Goal: Find specific page/section: Find specific page/section

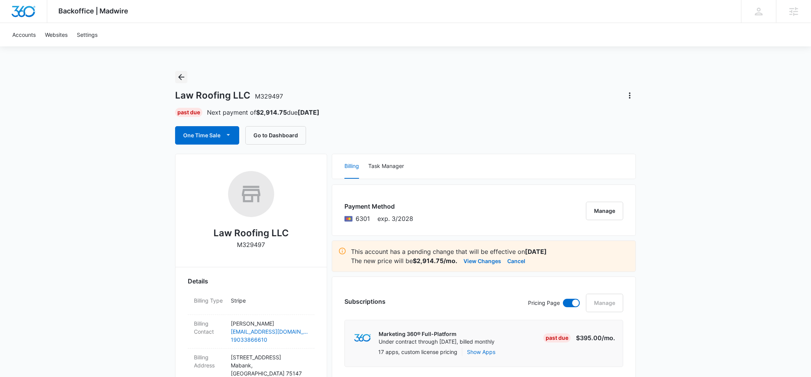
click at [179, 76] on icon "Back" at bounding box center [181, 77] width 6 height 6
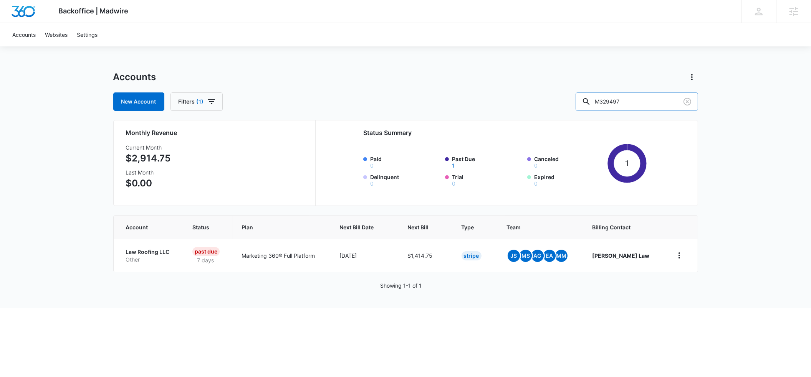
drag, startPoint x: 649, startPoint y: 99, endPoint x: 606, endPoint y: 99, distance: 43.0
click at [606, 99] on div "M329497" at bounding box center [636, 101] width 122 height 18
paste input "6078"
type input "M326078"
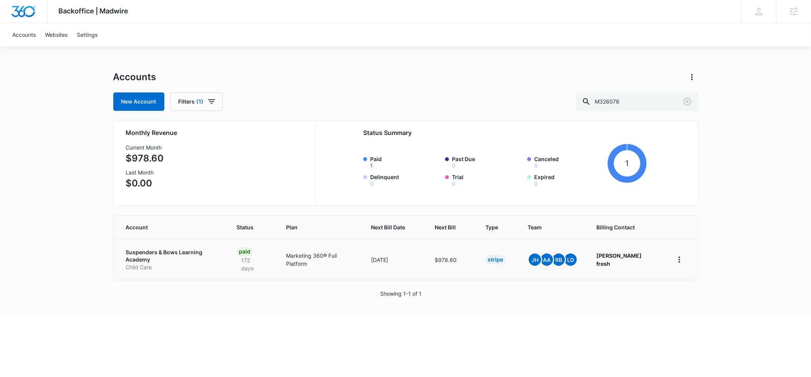
click at [186, 251] on p "Suspenders & Bows Learning Academy" at bounding box center [172, 256] width 92 height 15
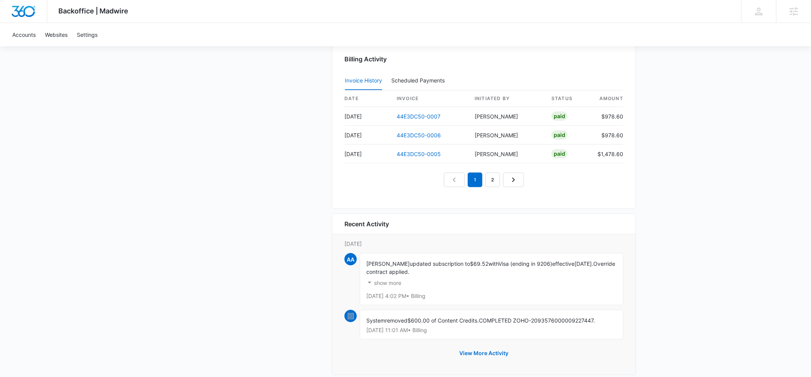
scroll to position [803, 0]
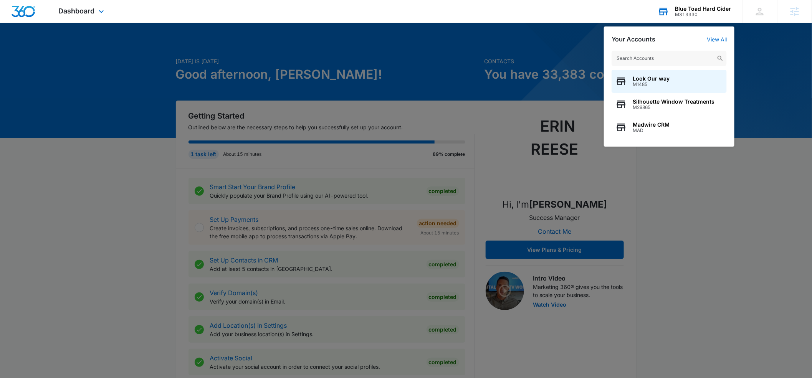
click at [647, 55] on input "text" at bounding box center [668, 58] width 115 height 15
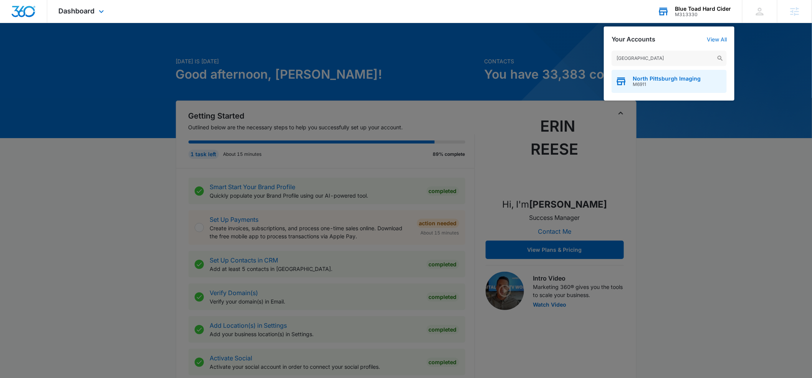
type input "[GEOGRAPHIC_DATA]"
click at [649, 79] on span "North Pittsburgh Imaging" at bounding box center [666, 79] width 68 height 6
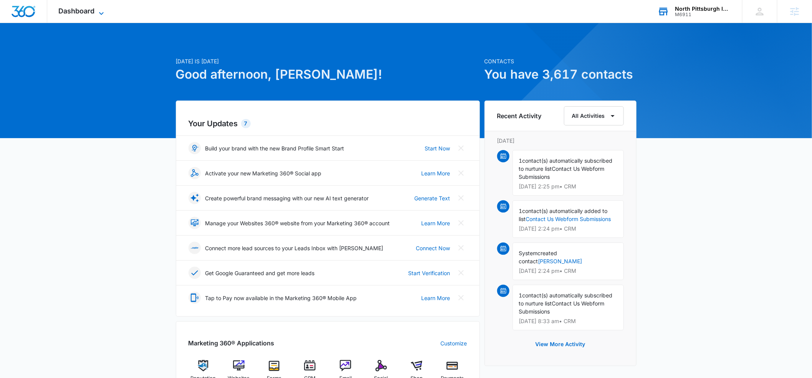
click at [99, 12] on icon at bounding box center [101, 13] width 9 height 9
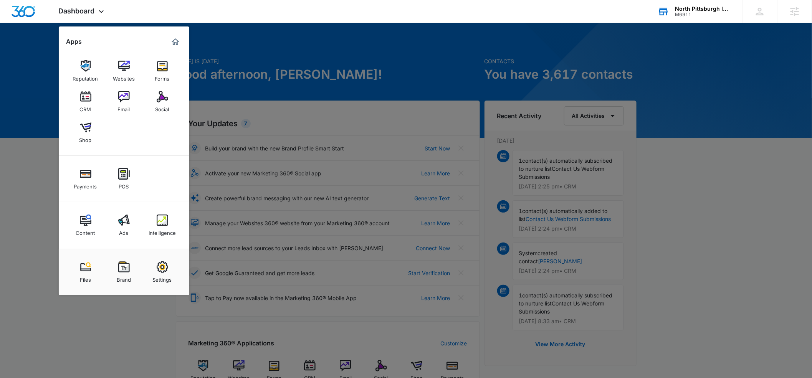
click at [166, 102] on img at bounding box center [163, 97] width 12 height 12
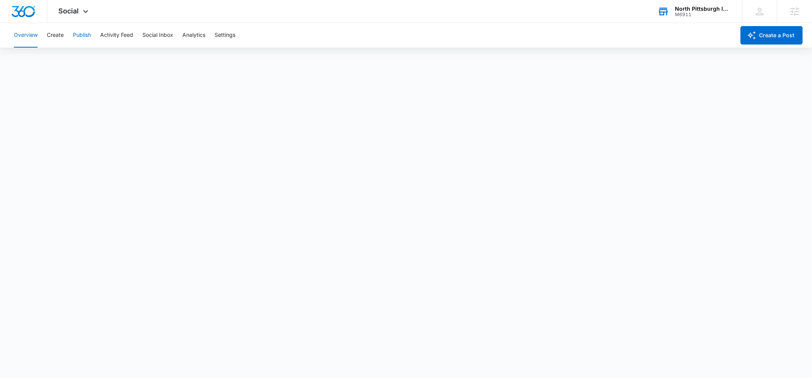
click at [81, 33] on button "Publish" at bounding box center [82, 35] width 18 height 25
click at [354, 129] on span "Verb problem" at bounding box center [362, 128] width 29 height 8
click at [294, 130] on span "Use the right word" at bounding box center [303, 128] width 40 height 8
click at [325, 273] on div "Verb problem are often" at bounding box center [351, 284] width 74 height 22
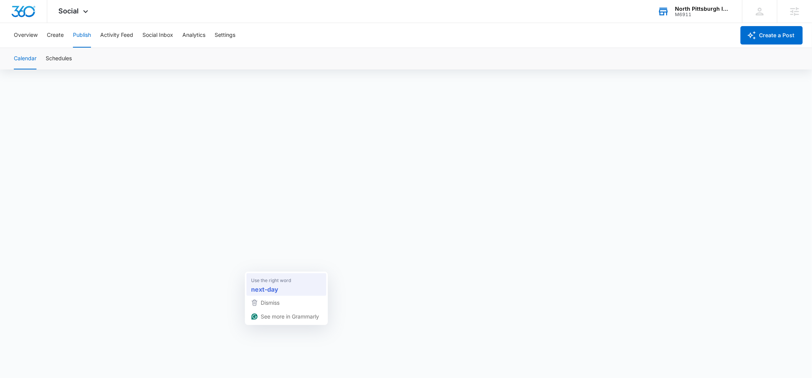
click at [263, 279] on span "Use the right word" at bounding box center [271, 281] width 40 height 8
click at [59, 37] on button "Create" at bounding box center [55, 35] width 17 height 25
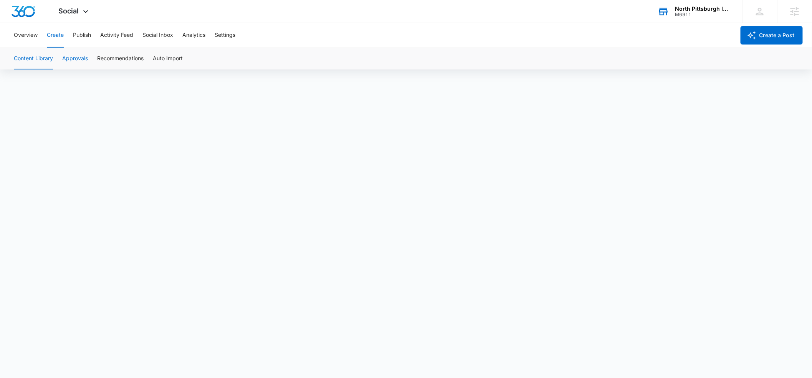
click at [76, 59] on button "Approvals" at bounding box center [75, 58] width 26 height 21
click at [679, 9] on div "North Pittsburgh Imaging" at bounding box center [703, 9] width 56 height 6
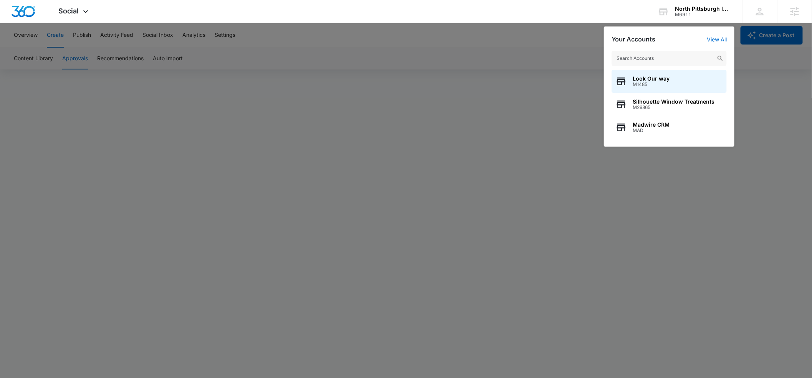
click at [655, 54] on input "text" at bounding box center [668, 58] width 115 height 15
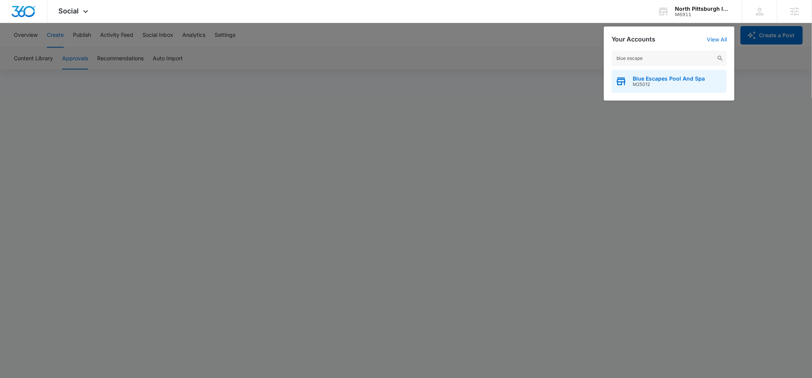
type input "blue escape"
click at [642, 81] on span "Blue Escapes Pool And Spa" at bounding box center [668, 79] width 72 height 6
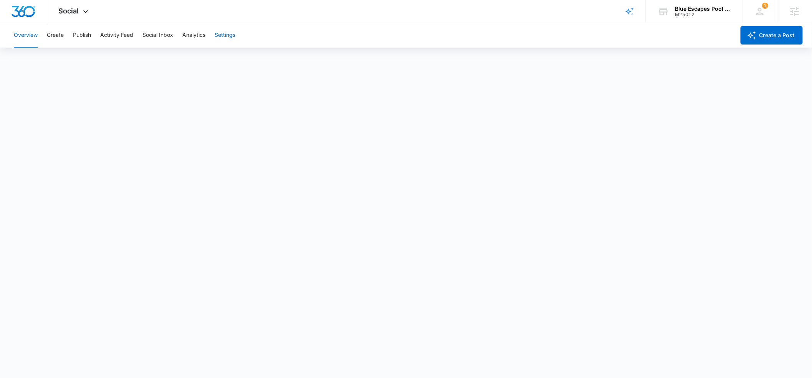
click at [220, 37] on button "Settings" at bounding box center [225, 35] width 21 height 25
